Goal: Navigation & Orientation: Find specific page/section

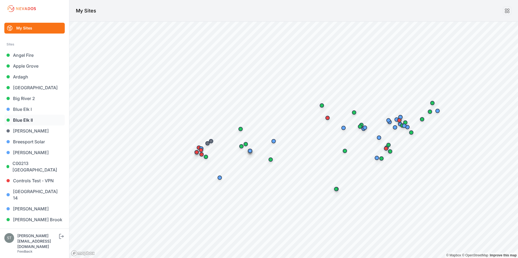
click at [22, 118] on link "Blue Elk II" at bounding box center [34, 120] width 60 height 11
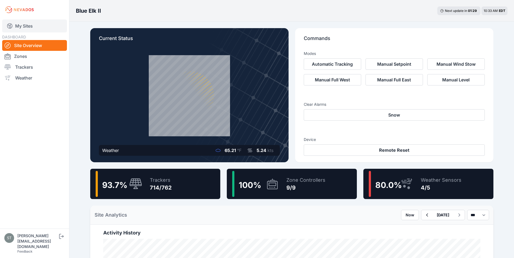
click at [19, 25] on link "My Sites" at bounding box center [34, 25] width 65 height 13
